Goal: Find specific page/section: Find specific page/section

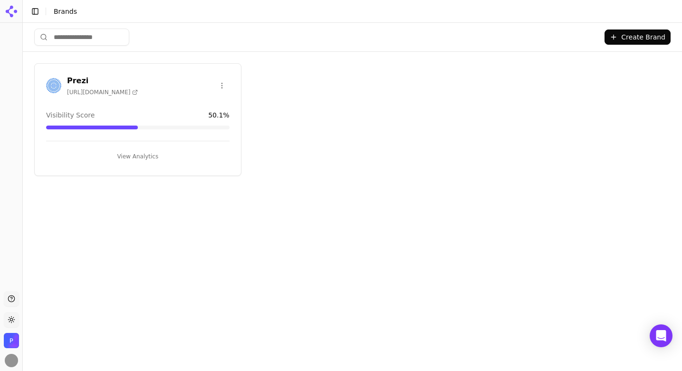
click at [99, 88] on span "[URL][DOMAIN_NAME]" at bounding box center [102, 92] width 71 height 8
click at [140, 155] on button "View Analytics" at bounding box center [137, 156] width 183 height 15
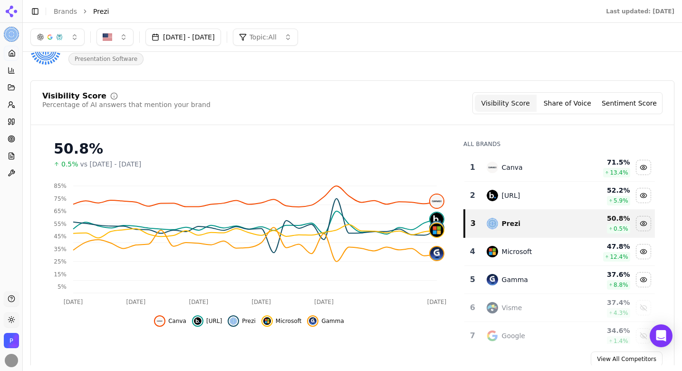
scroll to position [32, 0]
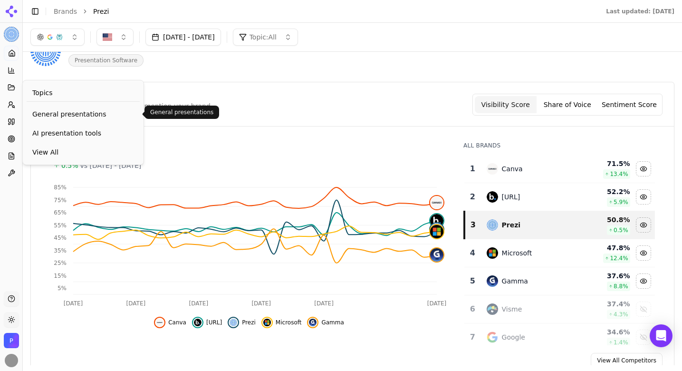
click at [63, 112] on span "General presentations" at bounding box center [83, 114] width 102 height 10
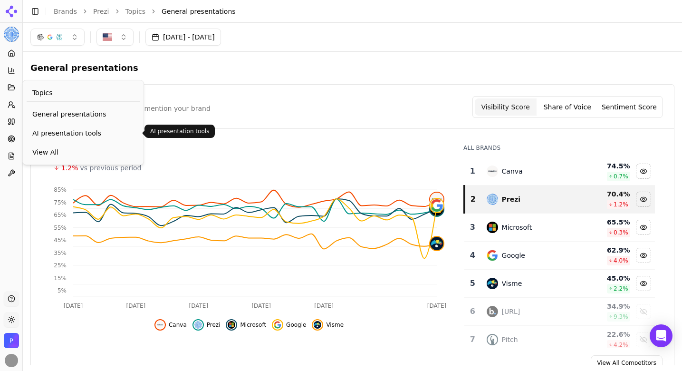
click at [53, 131] on span "AI presentation tools" at bounding box center [83, 133] width 102 height 10
